Goal: Task Accomplishment & Management: Manage account settings

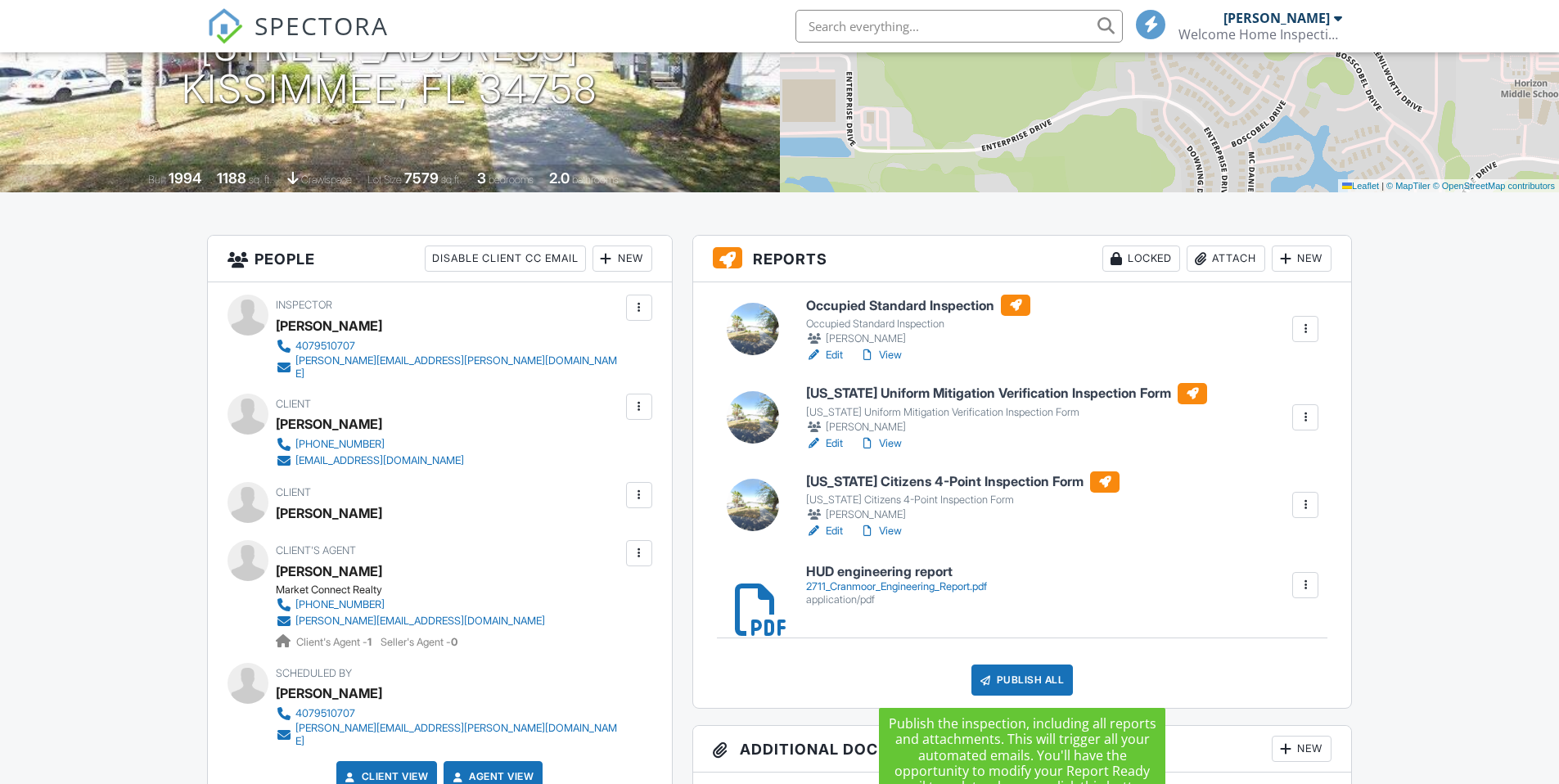
click at [1020, 681] on div "Publish All" at bounding box center [1023, 680] width 102 height 31
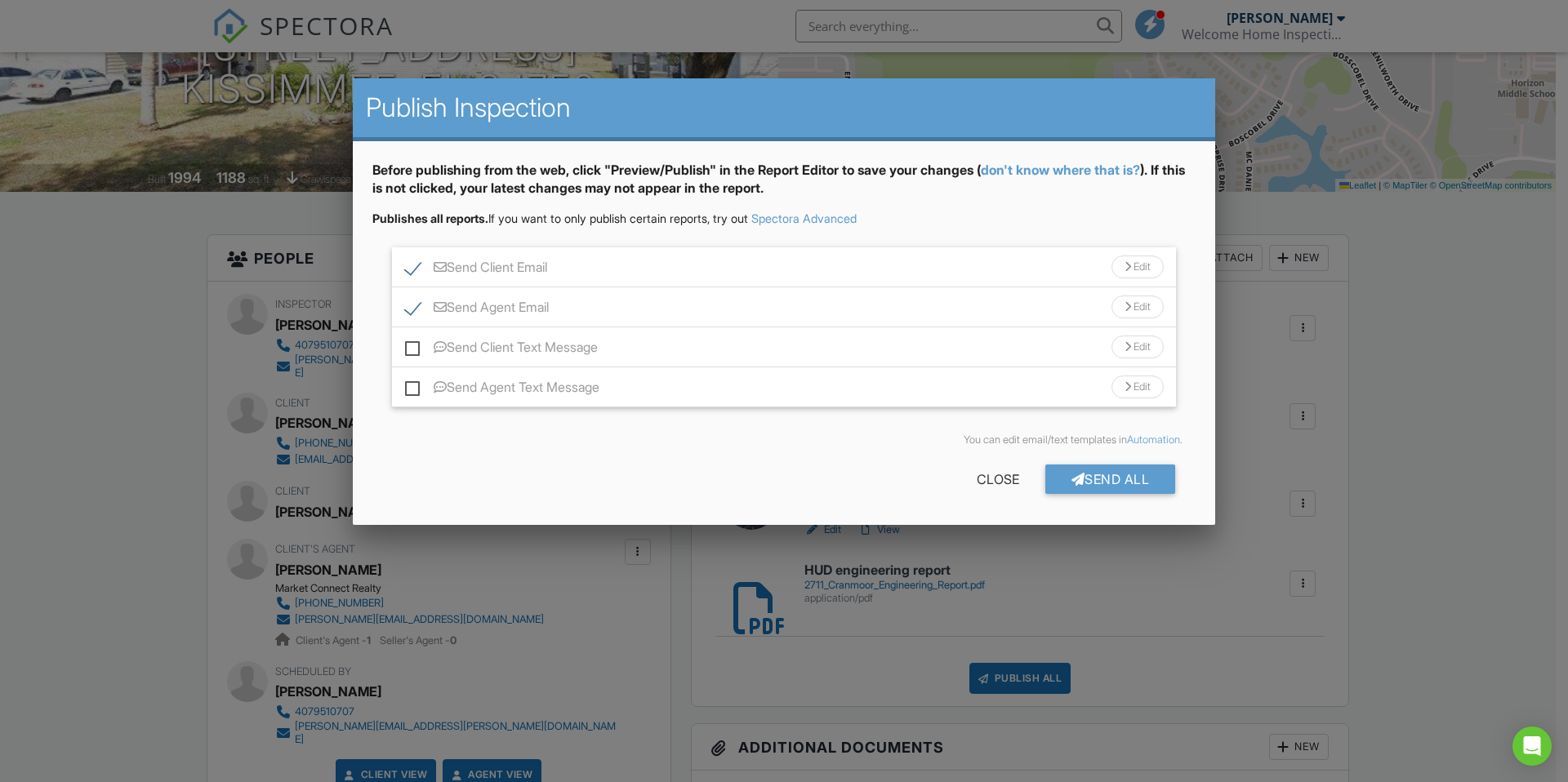
click at [420, 346] on label "Send Client Text Message" at bounding box center [502, 350] width 193 height 20
click at [415, 344] on input "Send Client Text Message" at bounding box center [410, 339] width 11 height 11
checkbox input "true"
click at [412, 394] on label "Send Agent Text Message" at bounding box center [503, 389] width 194 height 20
click at [412, 384] on input "Send Agent Text Message" at bounding box center [410, 379] width 11 height 11
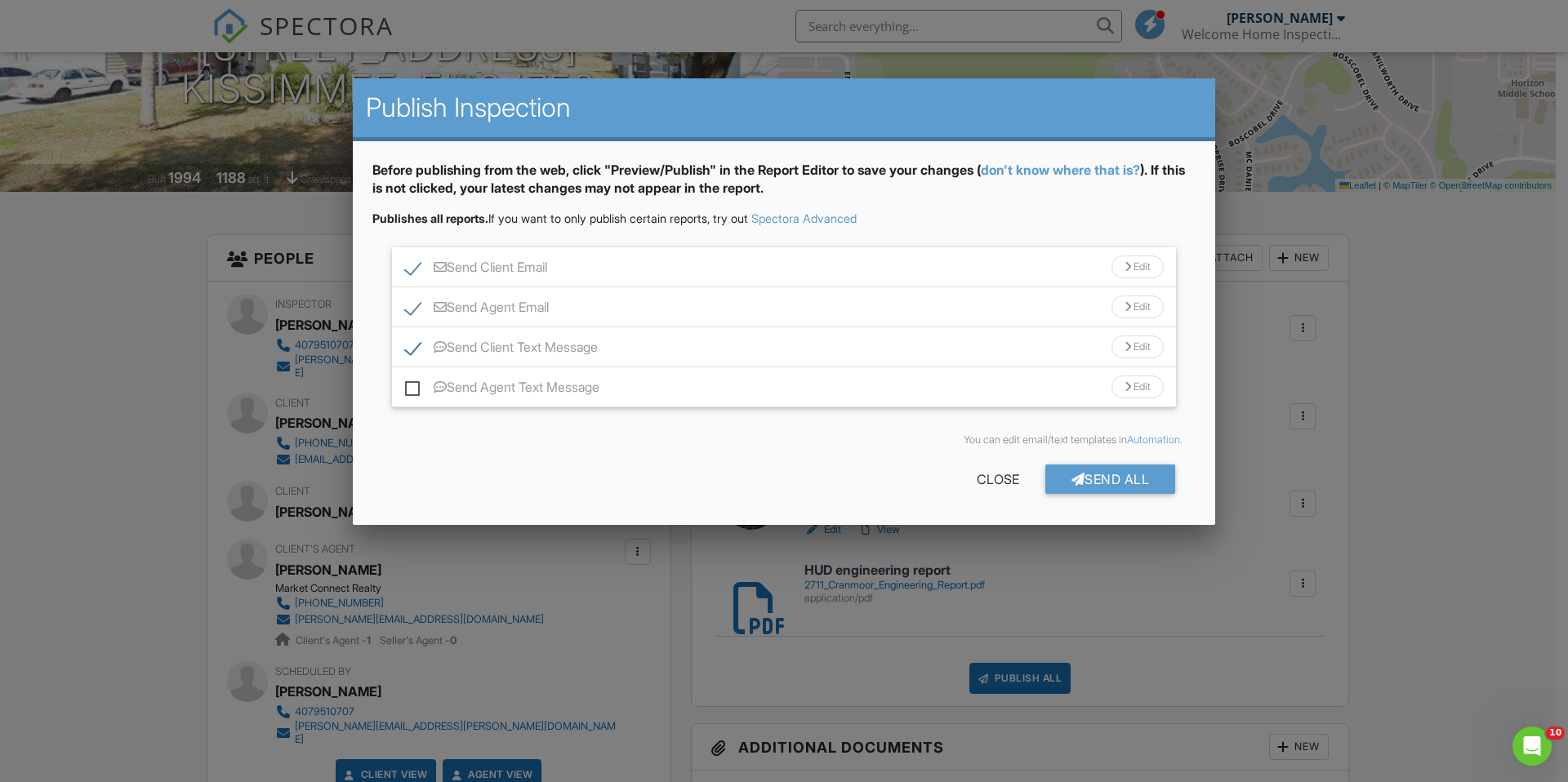
checkbox input "true"
click at [1091, 481] on div "Send All" at bounding box center [1111, 479] width 131 height 29
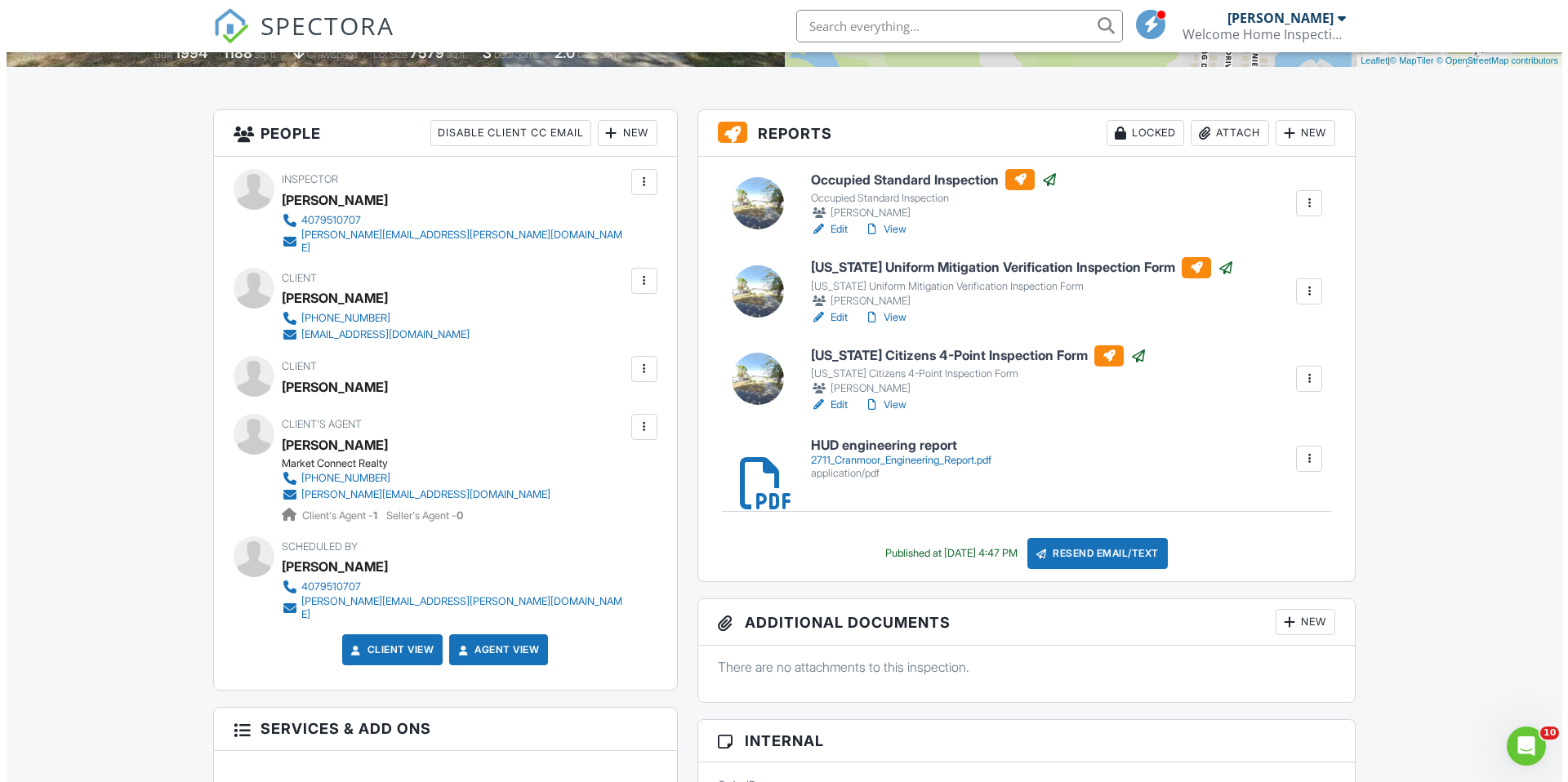
scroll to position [273, 0]
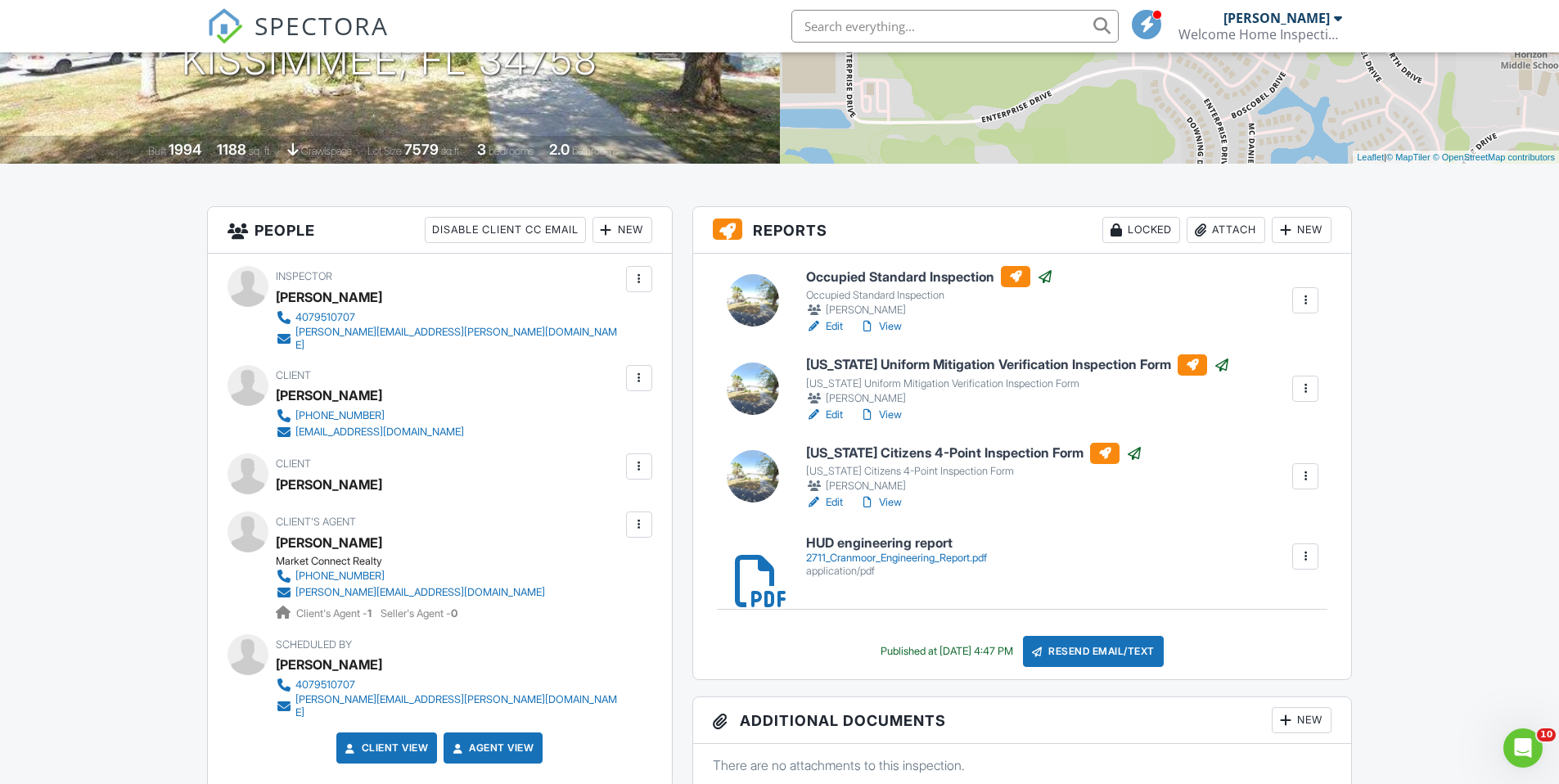
click at [1127, 237] on div "Locked" at bounding box center [1141, 229] width 78 height 26
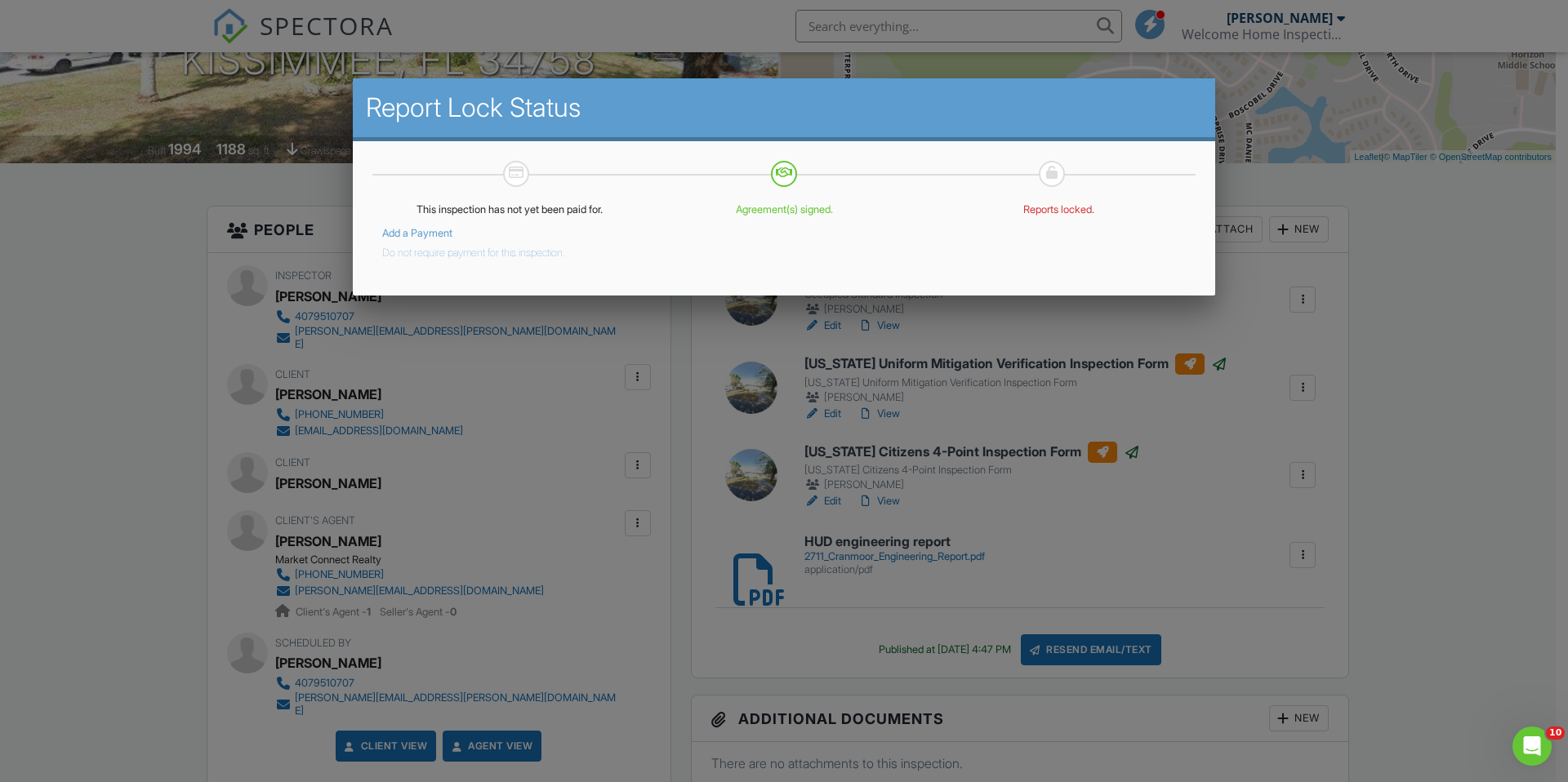
click at [420, 255] on button "Do not require payment for this inspection." at bounding box center [473, 250] width 183 height 19
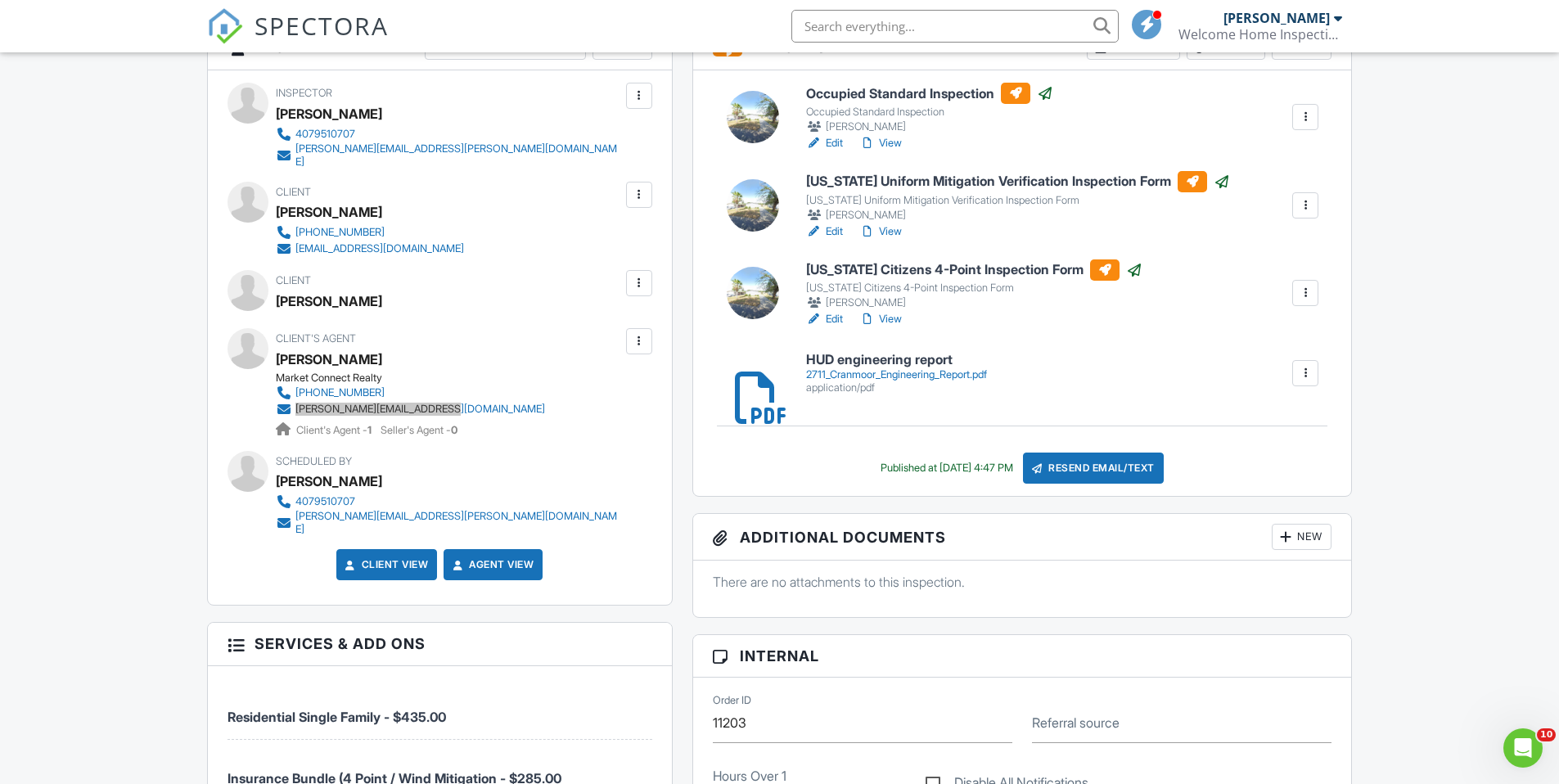
drag, startPoint x: 431, startPoint y: 395, endPoint x: 0, endPoint y: 647, distance: 499.3
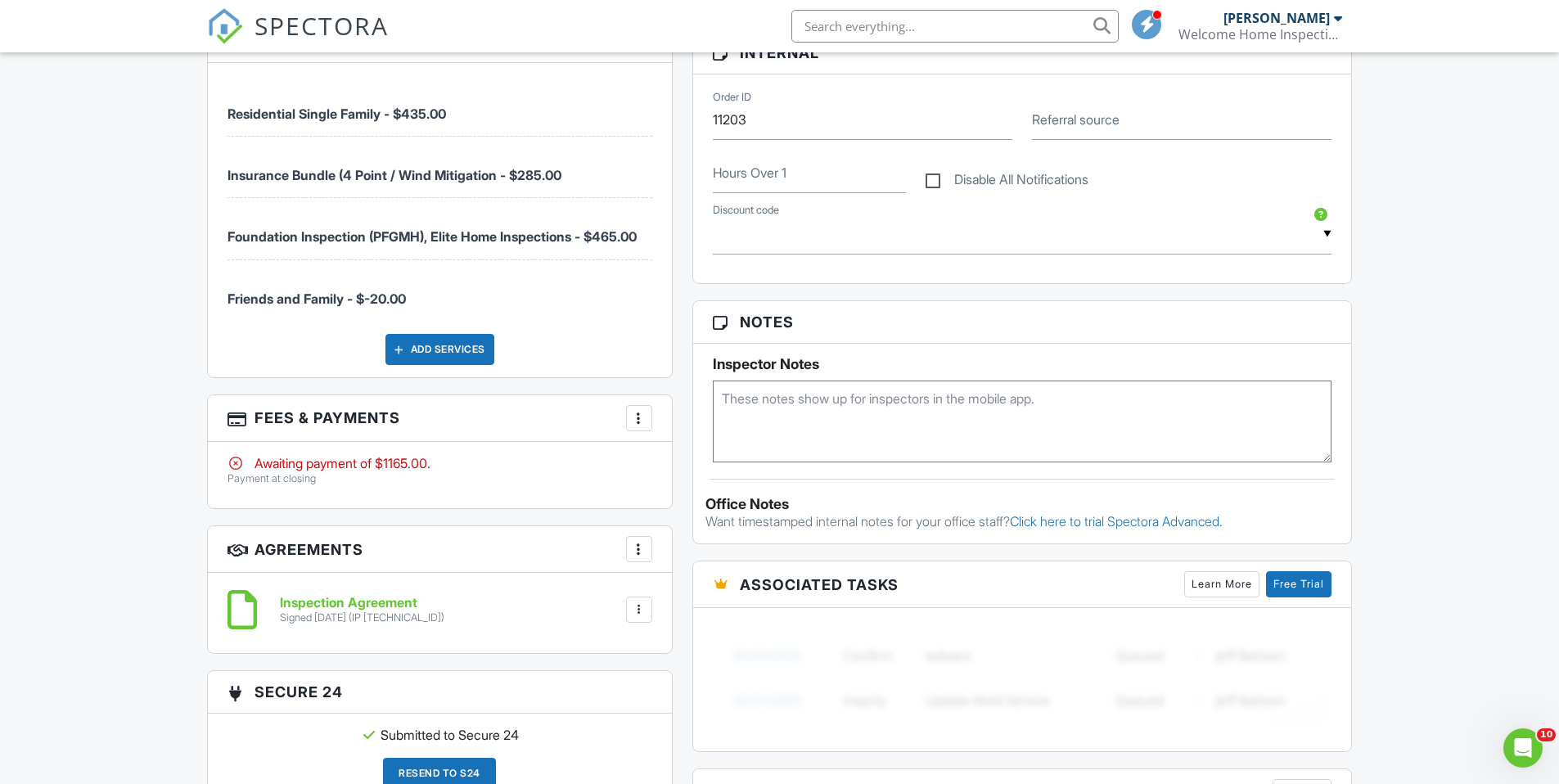
scroll to position [1058, 0]
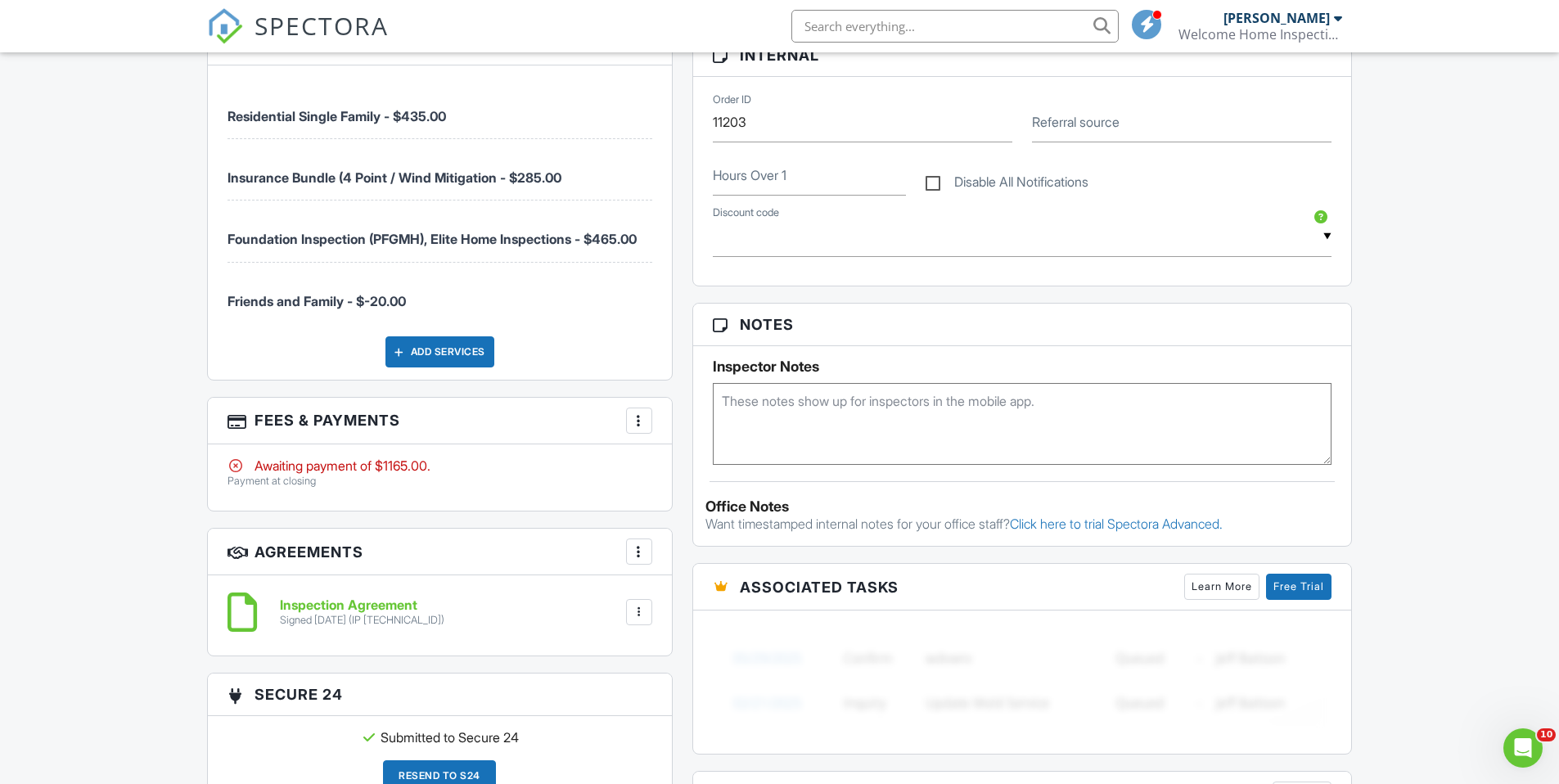
click at [636, 412] on div at bounding box center [639, 420] width 16 height 16
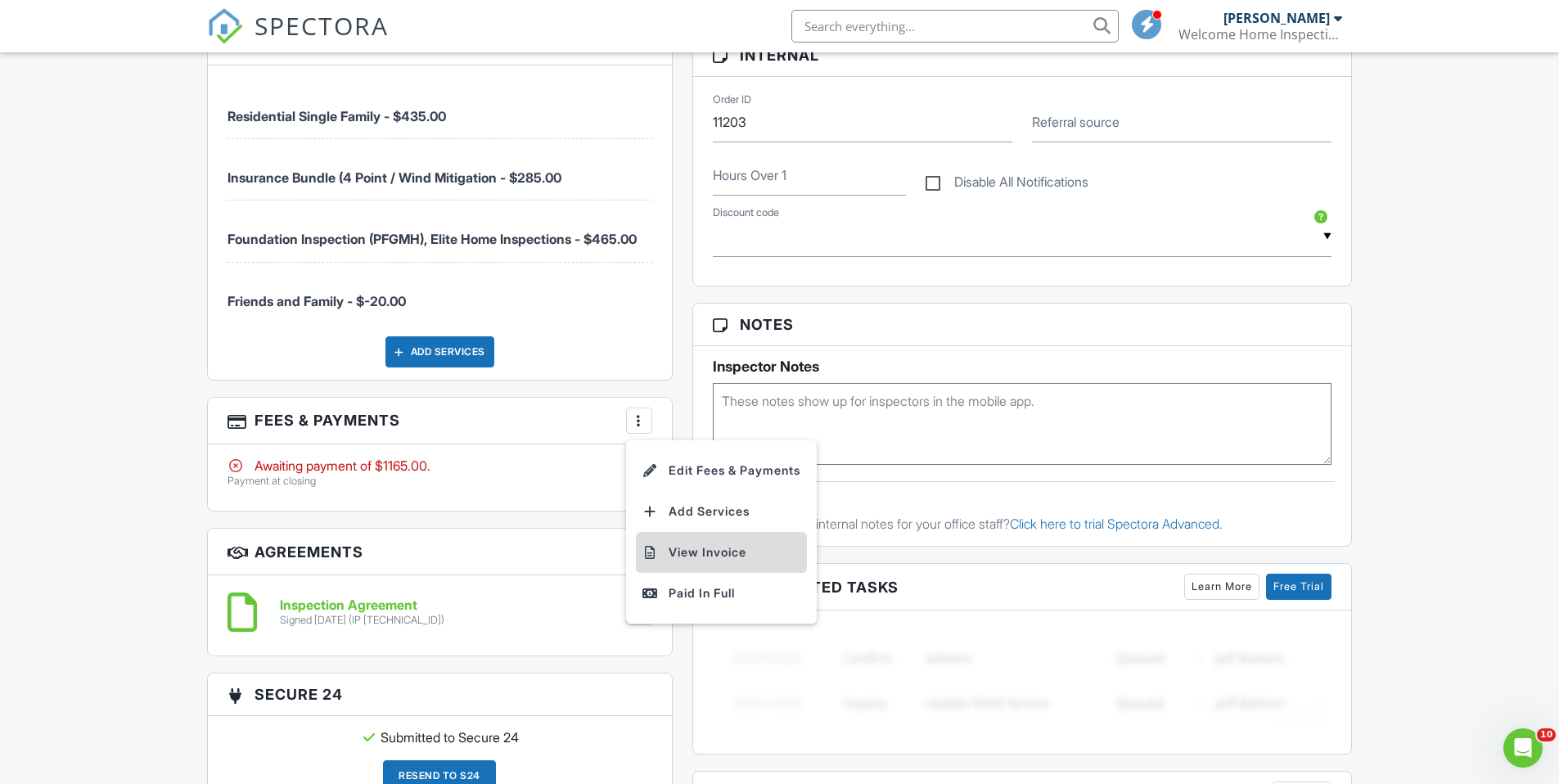
click at [699, 532] on li "View Invoice" at bounding box center [722, 552] width 171 height 41
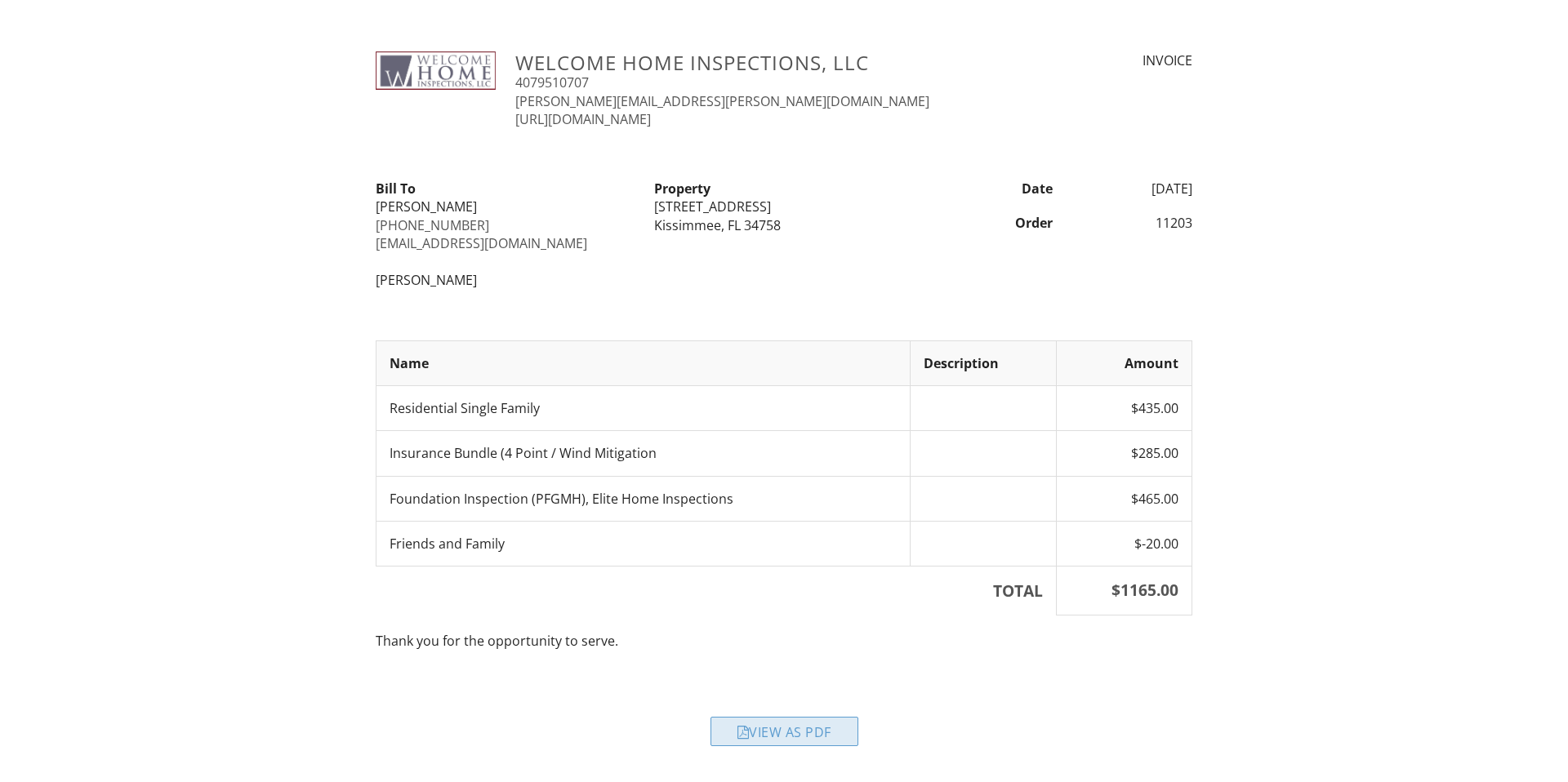
click at [824, 733] on div "View as PDF" at bounding box center [784, 731] width 147 height 29
